Goal: Task Accomplishment & Management: Manage account settings

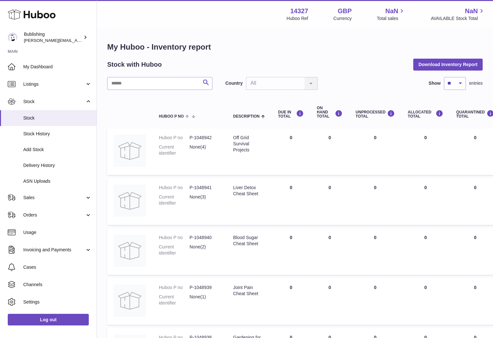
scroll to position [232, 0]
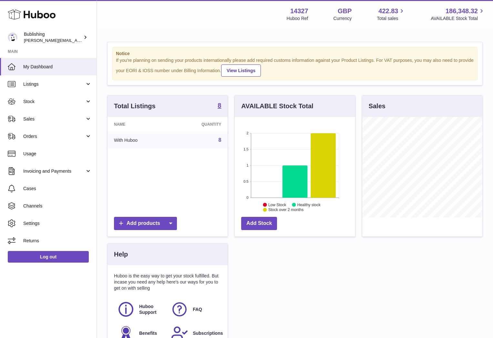
scroll to position [101, 120]
click at [65, 106] on link "Stock" at bounding box center [48, 101] width 96 height 17
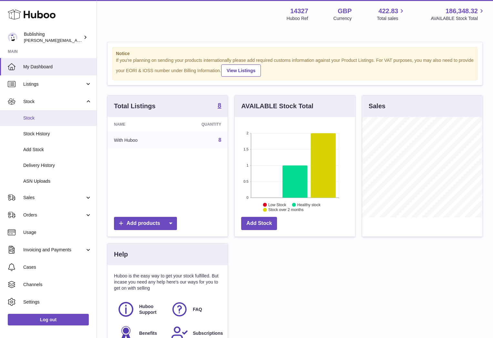
click at [34, 120] on span "Stock" at bounding box center [57, 118] width 68 height 6
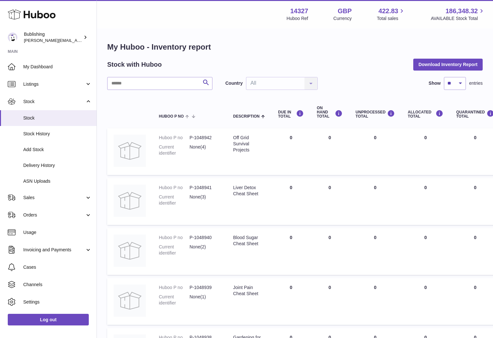
scroll to position [232, 0]
